Goal: Navigation & Orientation: Find specific page/section

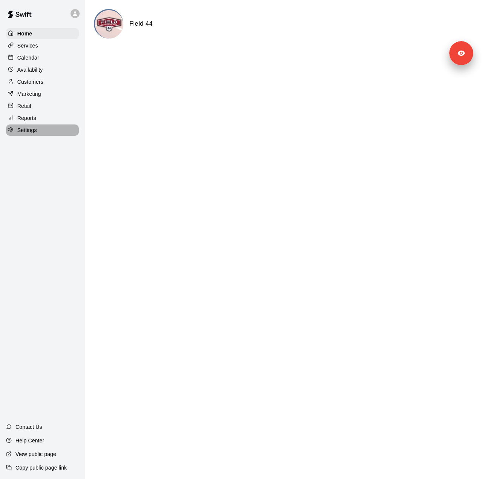
click at [32, 134] on p "Settings" at bounding box center [27, 130] width 20 height 8
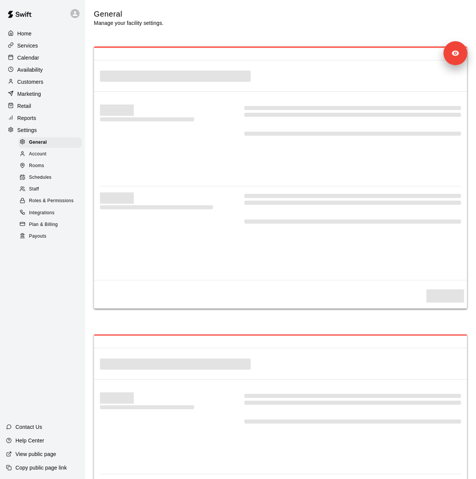
select select "**"
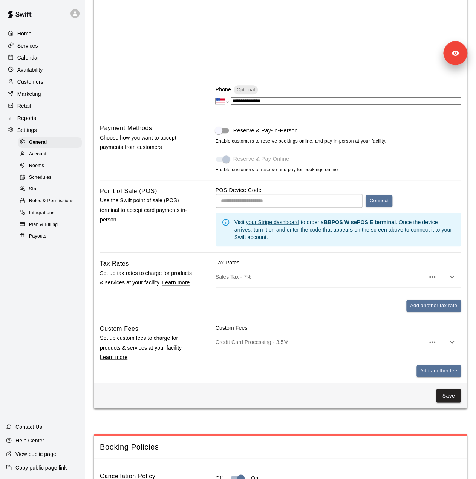
scroll to position [271, 0]
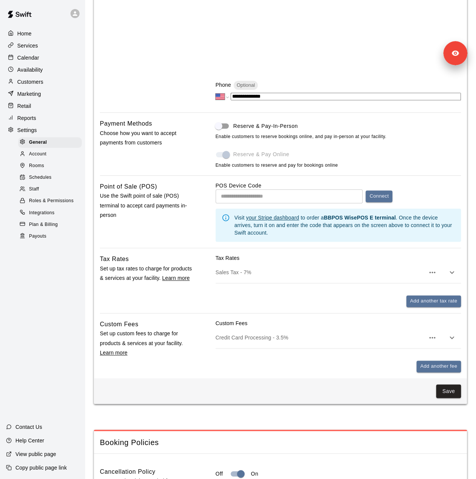
click at [47, 195] on div "Staff" at bounding box center [50, 189] width 64 height 11
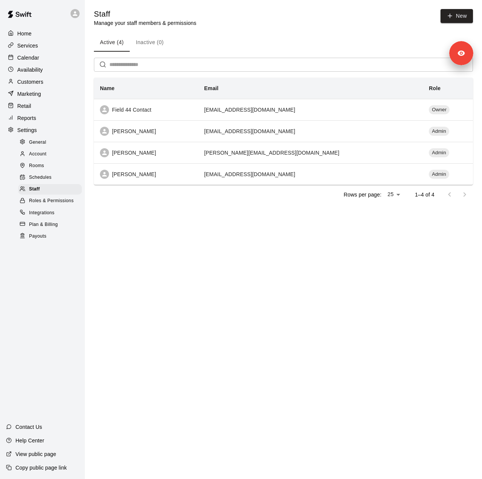
click at [39, 80] on p "Customers" at bounding box center [30, 82] width 26 height 8
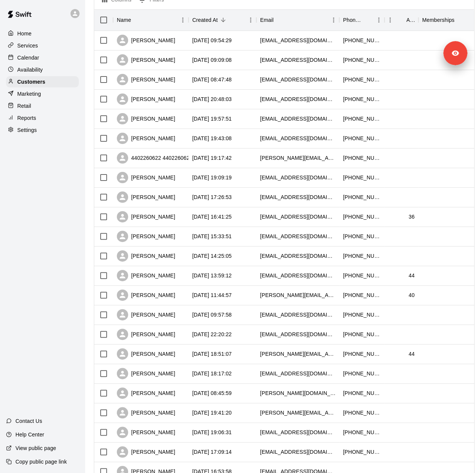
scroll to position [184, 0]
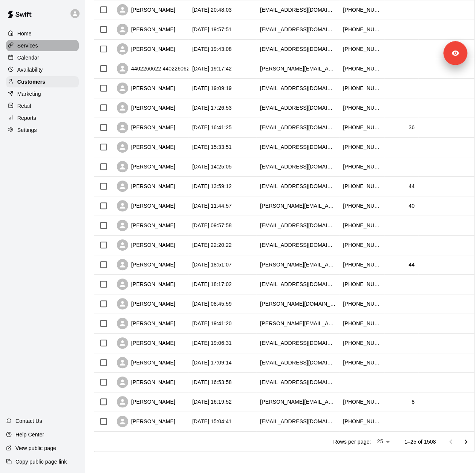
click at [31, 46] on p "Services" at bounding box center [27, 46] width 21 height 8
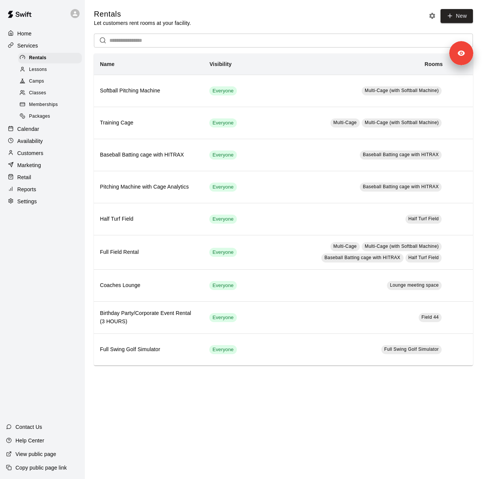
click at [49, 109] on span "Memberships" at bounding box center [43, 105] width 29 height 8
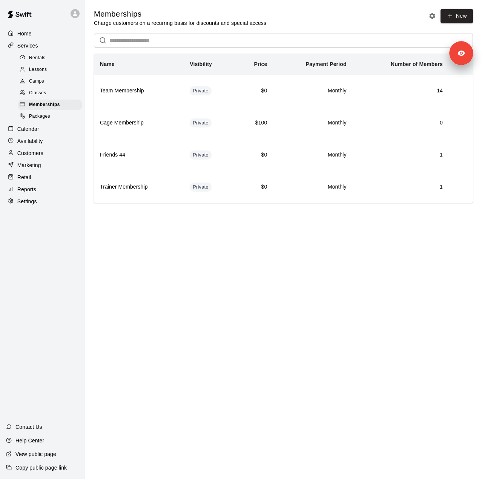
click at [36, 133] on p "Calendar" at bounding box center [28, 129] width 22 height 8
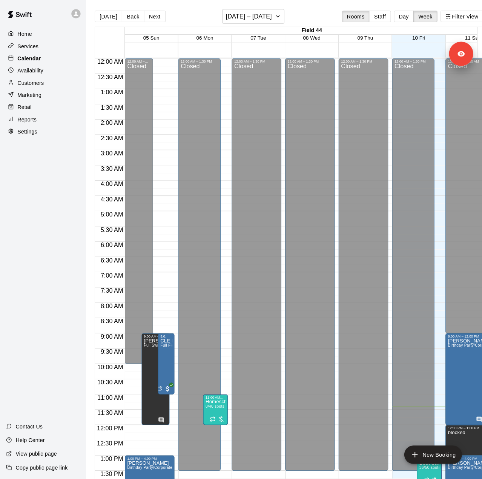
scroll to position [264, 0]
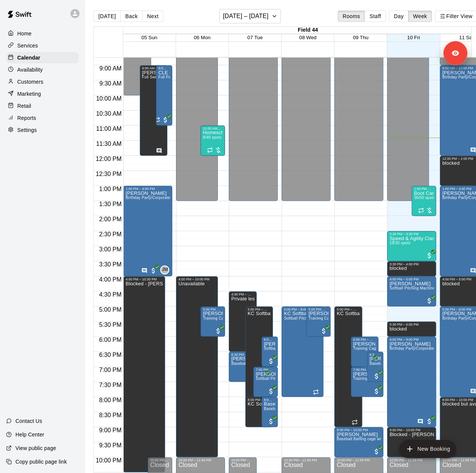
click at [32, 122] on p "Reports" at bounding box center [26, 118] width 19 height 8
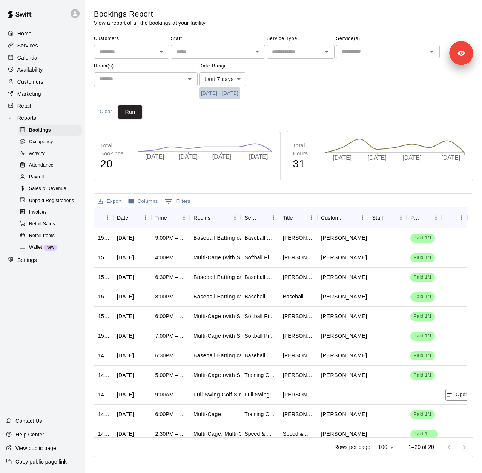
click at [216, 94] on button "[DATE] - [DATE]" at bounding box center [219, 94] width 41 height 12
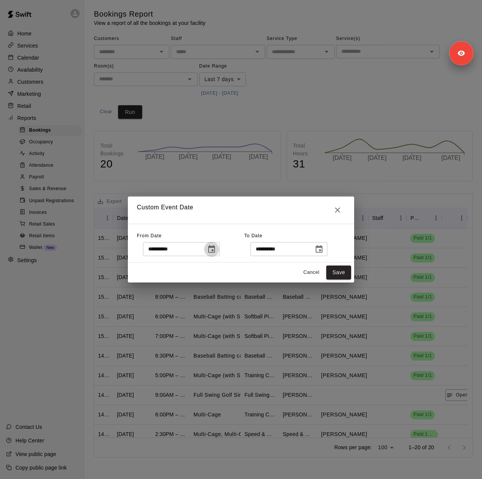
click at [215, 249] on icon "Choose date, selected date is Oct 3, 2025" at bounding box center [211, 249] width 7 height 8
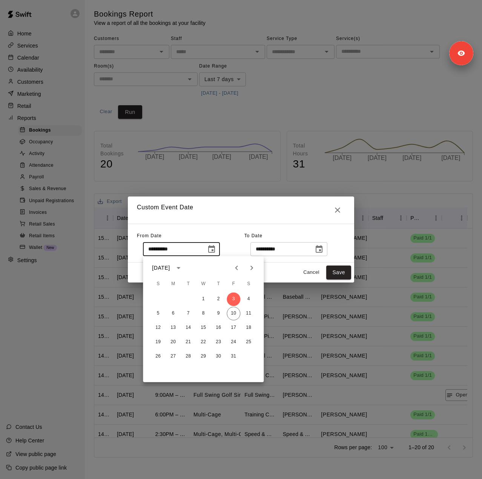
click at [238, 267] on icon "Previous month" at bounding box center [236, 267] width 9 height 9
click at [173, 312] on button "7" at bounding box center [173, 314] width 14 height 14
type input "**********"
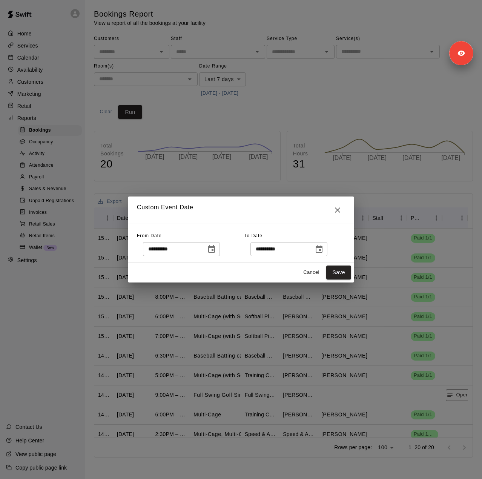
click at [324, 252] on icon "Choose date, selected date is Oct 10, 2025" at bounding box center [319, 249] width 9 height 9
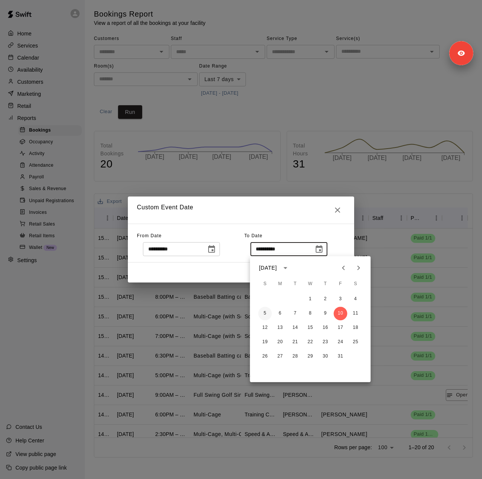
click at [267, 315] on button "5" at bounding box center [265, 314] width 14 height 14
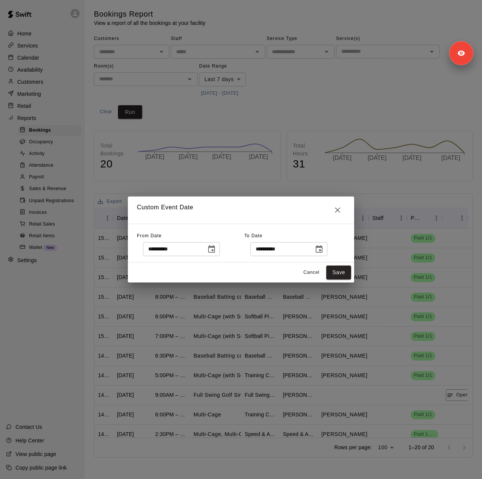
type input "**********"
click at [342, 275] on button "Save" at bounding box center [338, 273] width 25 height 14
type input "******"
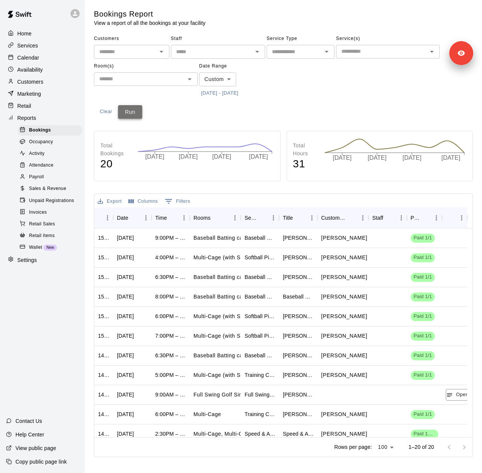
click at [134, 113] on button "Run" at bounding box center [130, 112] width 24 height 14
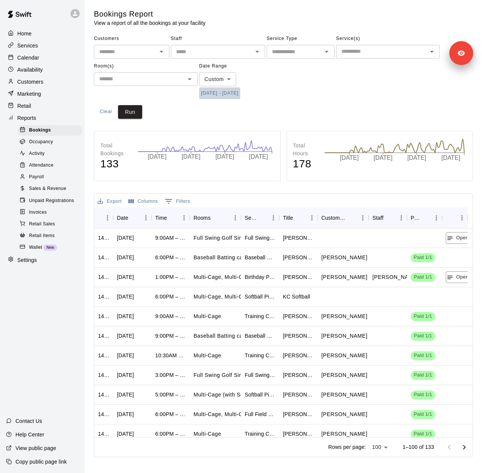
click at [232, 92] on button "[DATE] - [DATE]" at bounding box center [219, 94] width 41 height 12
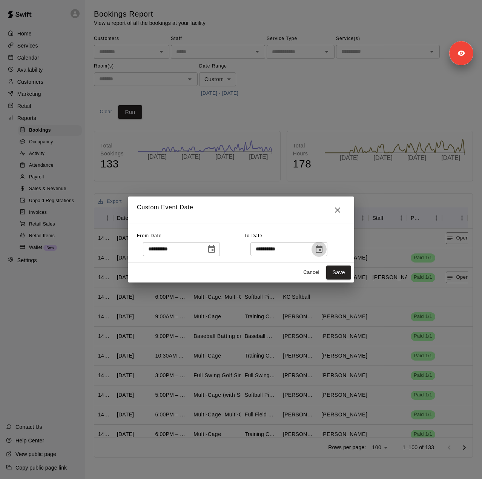
click at [324, 251] on icon "Choose date, selected date is Oct 5, 2025" at bounding box center [319, 249] width 9 height 9
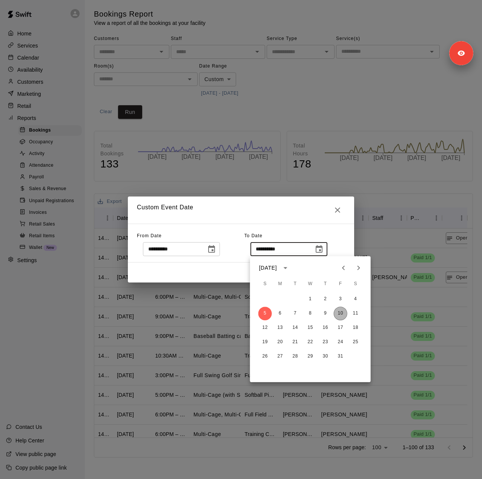
click at [342, 312] on button "10" at bounding box center [341, 314] width 14 height 14
type input "**********"
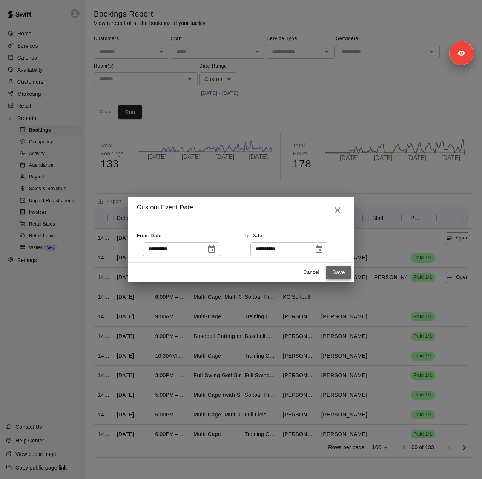
click at [339, 272] on button "Save" at bounding box center [338, 273] width 25 height 14
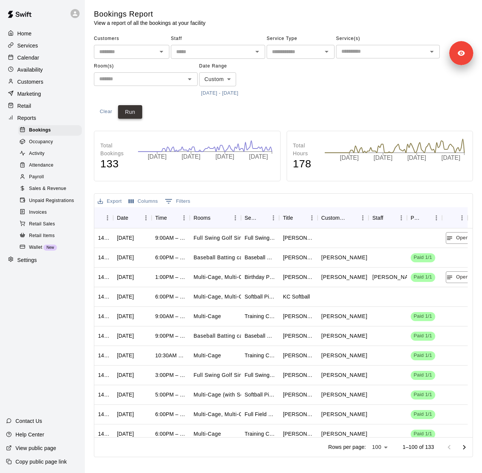
click at [138, 113] on button "Run" at bounding box center [130, 112] width 24 height 14
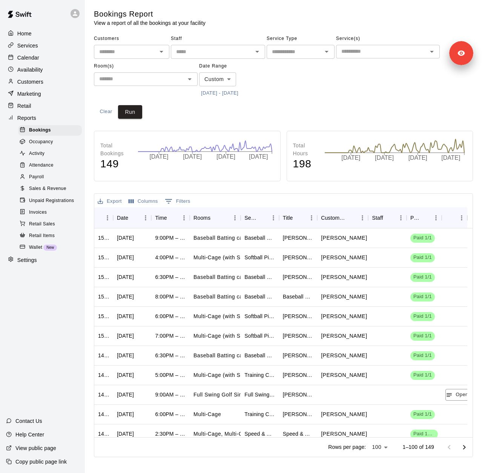
click at [53, 193] on span "Sales & Revenue" at bounding box center [47, 189] width 37 height 8
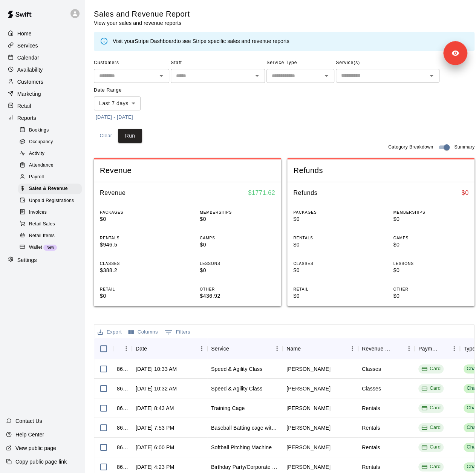
click at [125, 117] on button "[DATE] - [DATE]" at bounding box center [114, 118] width 41 height 12
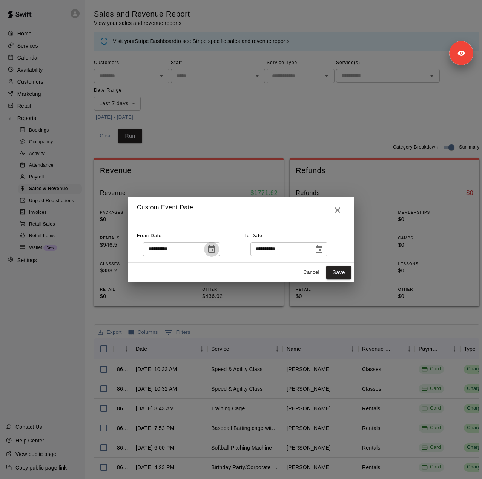
click at [216, 248] on icon "Choose date, selected date is Oct 3, 2025" at bounding box center [211, 249] width 9 height 9
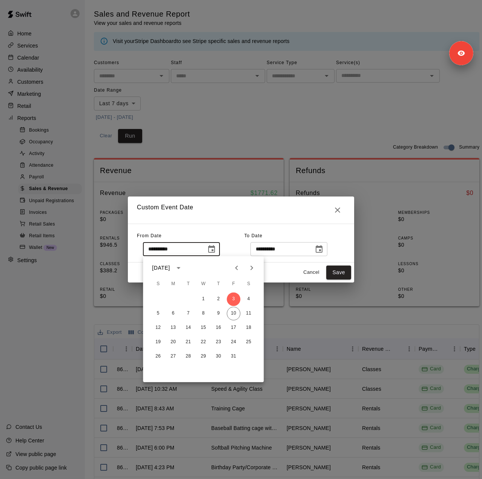
click at [235, 270] on icon "Previous month" at bounding box center [236, 267] width 9 height 9
click at [175, 314] on button "7" at bounding box center [173, 314] width 14 height 14
type input "**********"
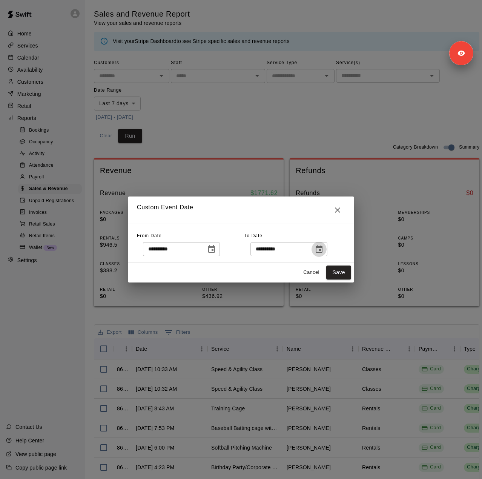
click at [324, 249] on icon "Choose date, selected date is Oct 10, 2025" at bounding box center [319, 249] width 9 height 9
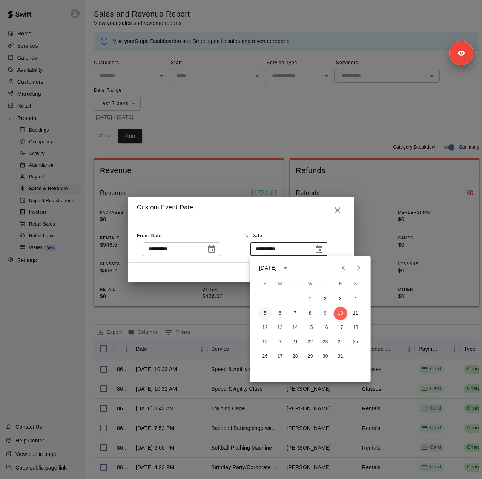
click at [266, 315] on button "5" at bounding box center [265, 314] width 14 height 14
type input "**********"
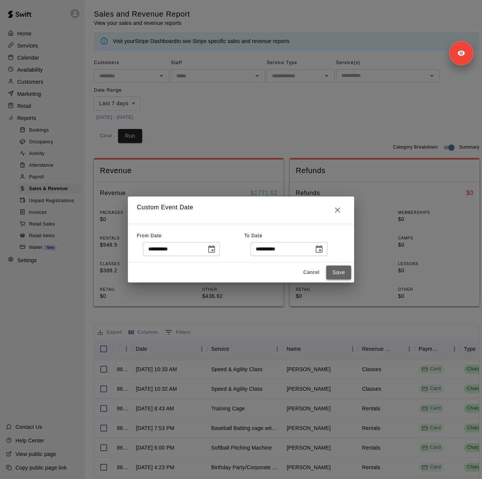
click at [343, 269] on button "Save" at bounding box center [338, 273] width 25 height 14
type input "******"
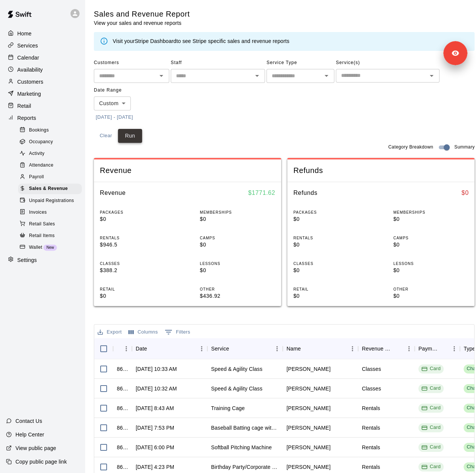
click at [139, 135] on button "Run" at bounding box center [130, 136] width 24 height 14
click at [135, 116] on button "[DATE] - [DATE]" at bounding box center [114, 118] width 41 height 12
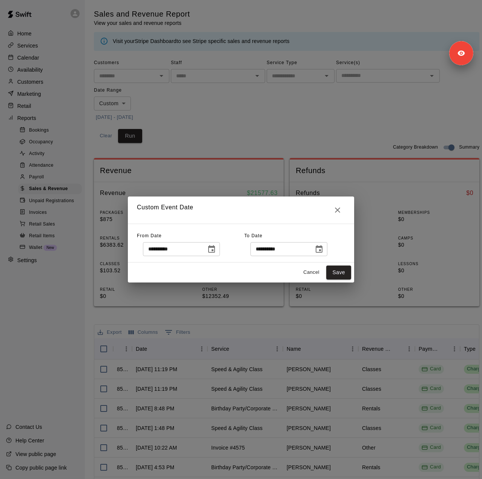
click at [324, 249] on icon "Choose date, selected date is Oct 5, 2025" at bounding box center [319, 249] width 9 height 9
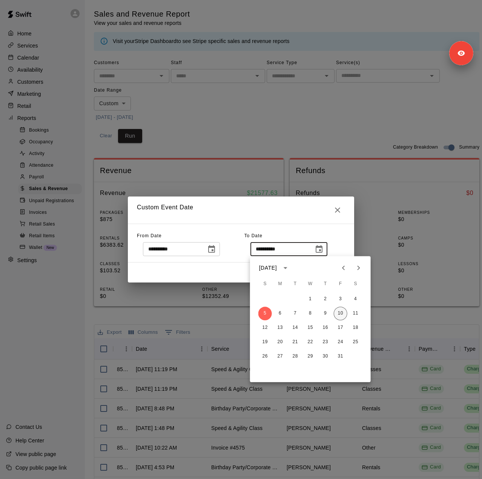
click at [340, 313] on button "10" at bounding box center [341, 314] width 14 height 14
type input "**********"
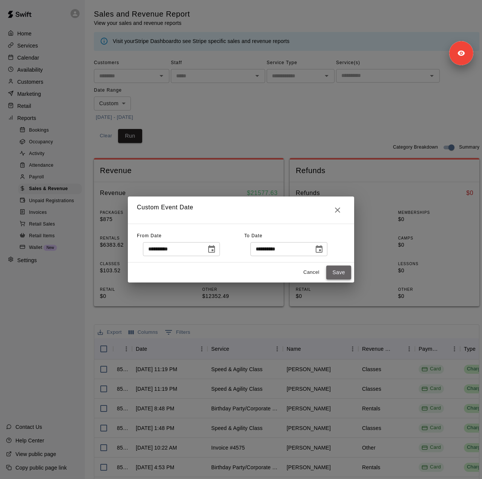
click at [340, 272] on button "Save" at bounding box center [338, 273] width 25 height 14
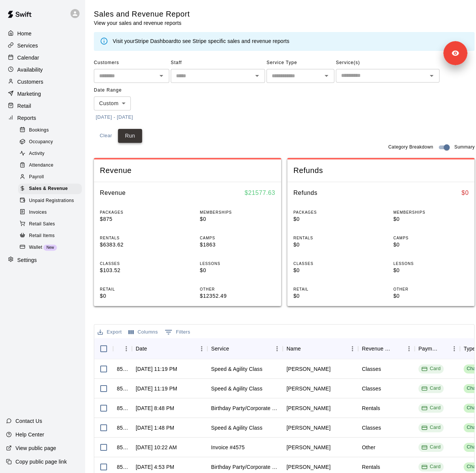
click at [130, 136] on button "Run" at bounding box center [130, 136] width 24 height 14
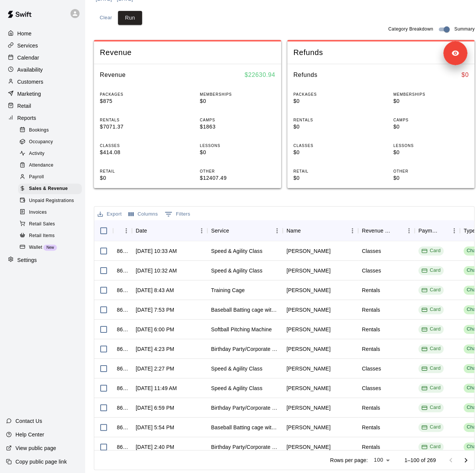
scroll to position [5, 0]
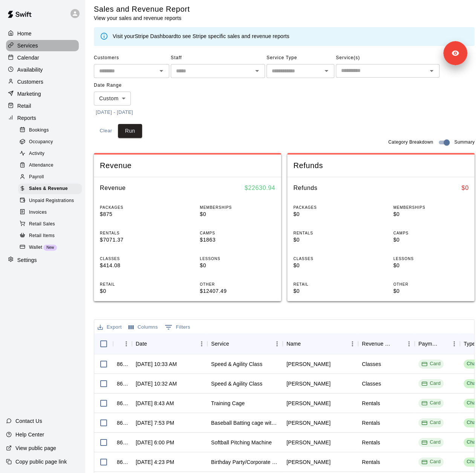
click at [48, 46] on div "Services" at bounding box center [42, 45] width 73 height 11
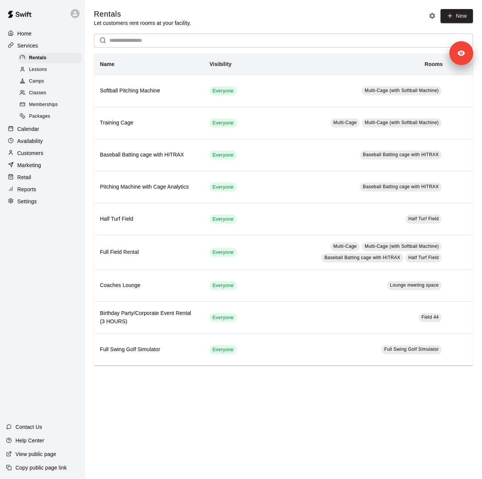
click at [43, 120] on span "Packages" at bounding box center [39, 117] width 21 height 8
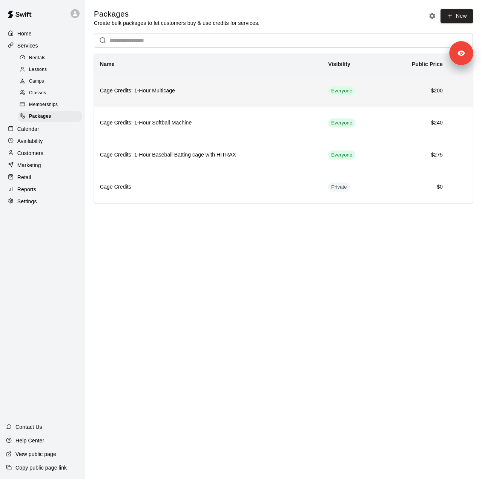
click at [153, 91] on h6 "Cage Credits: 1-Hour Multicage" at bounding box center [208, 91] width 216 height 8
